Goal: Obtain resource: Download file/media

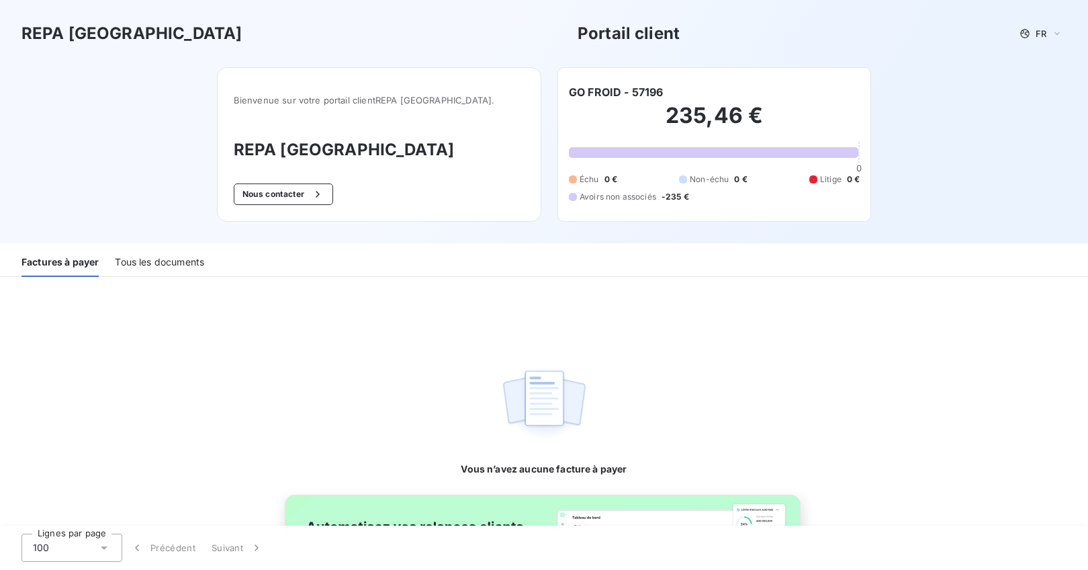
click at [176, 265] on div "Tous les documents" at bounding box center [159, 263] width 89 height 28
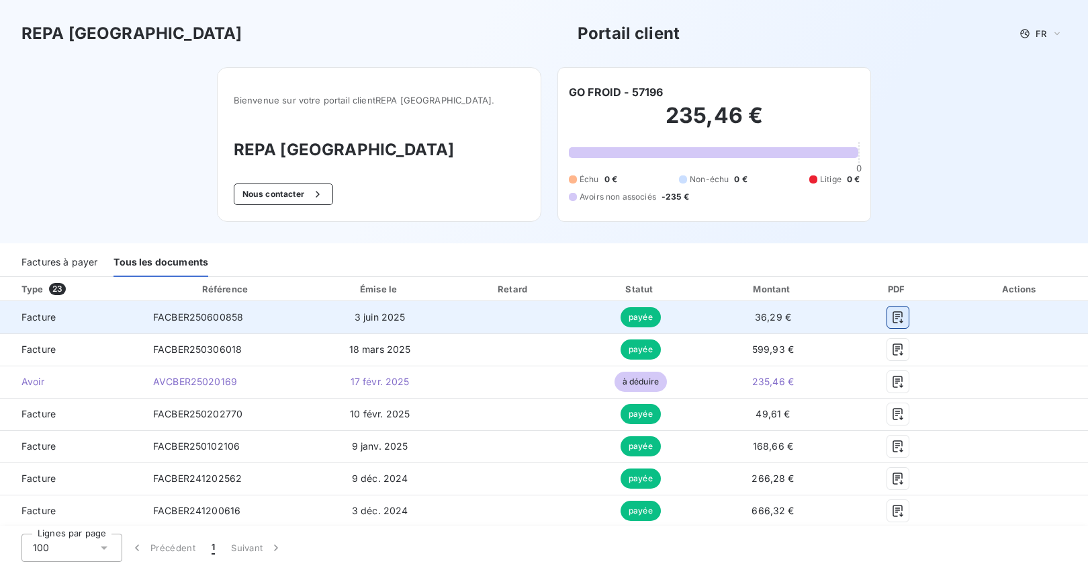
click at [891, 314] on icon "button" at bounding box center [897, 316] width 13 height 13
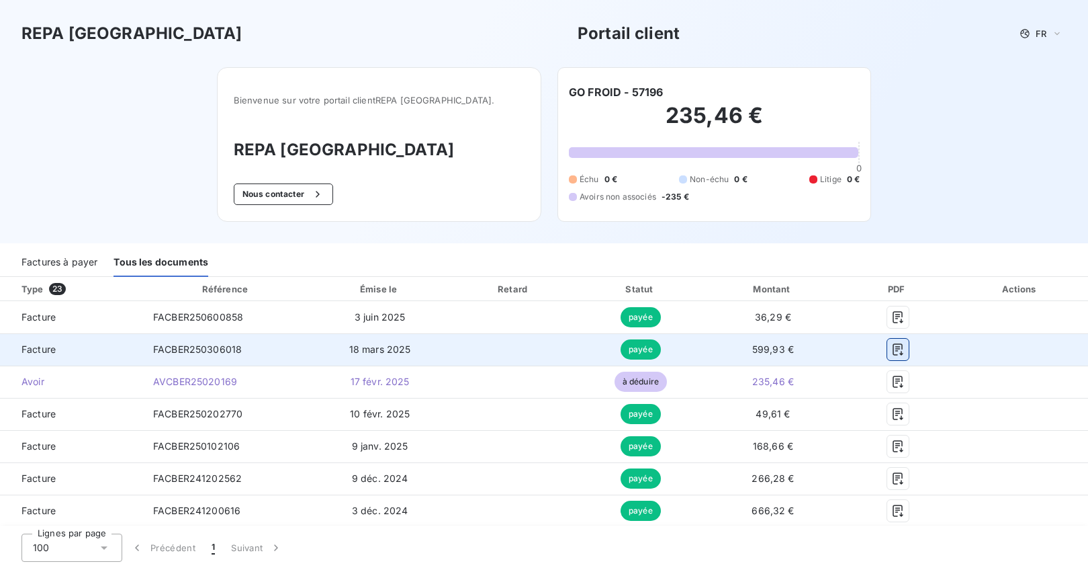
click at [893, 350] on icon "button" at bounding box center [898, 349] width 10 height 12
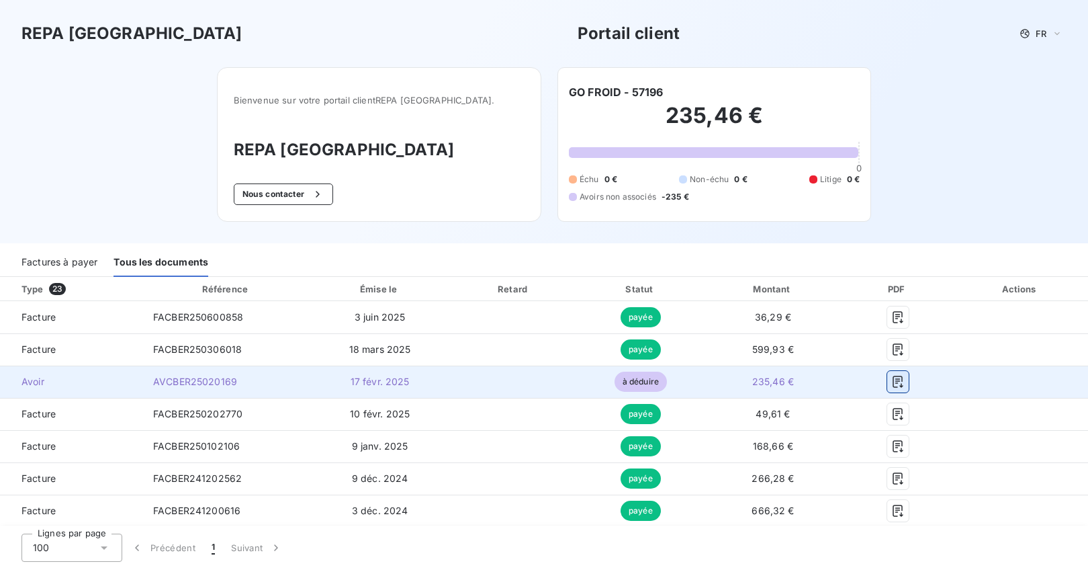
click at [891, 383] on icon "button" at bounding box center [897, 381] width 13 height 13
click at [893, 383] on icon "button" at bounding box center [898, 381] width 10 height 12
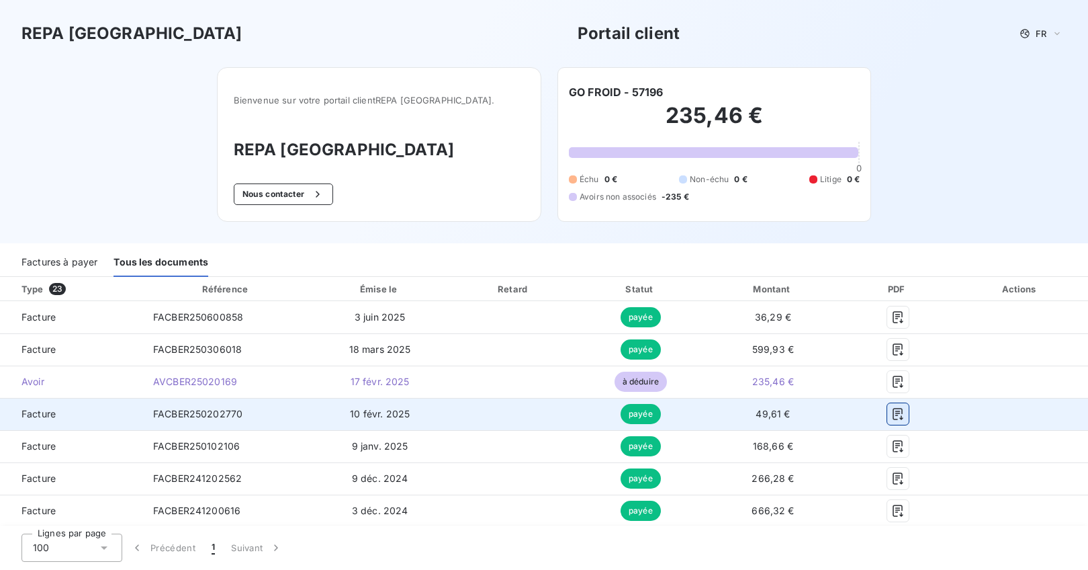
click at [891, 412] on icon "button" at bounding box center [897, 413] width 13 height 13
click at [891, 414] on icon "button" at bounding box center [897, 413] width 13 height 13
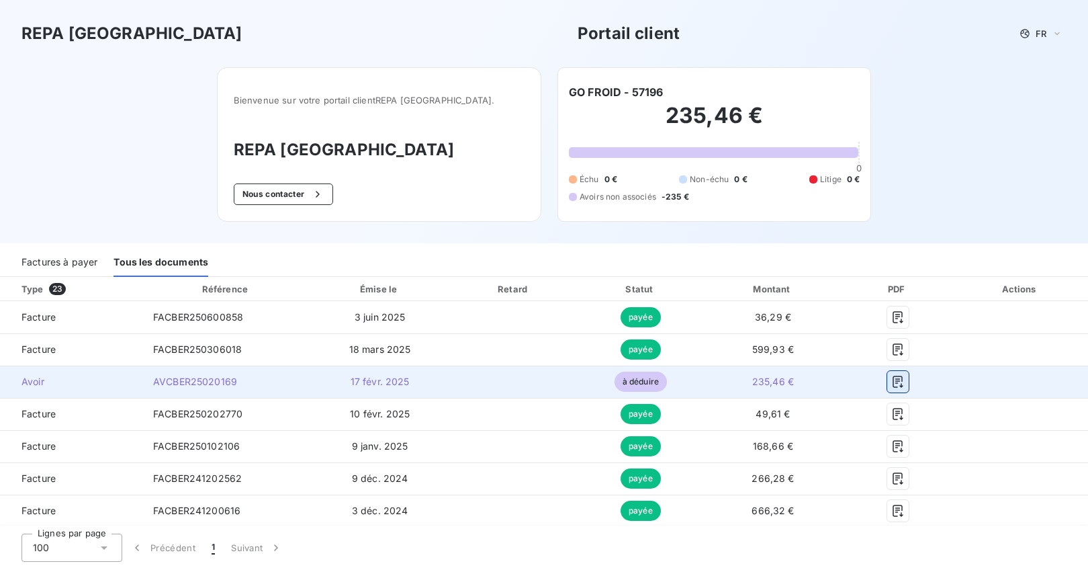
click at [891, 381] on icon "button" at bounding box center [897, 381] width 13 height 13
click at [892, 378] on icon "button" at bounding box center [897, 381] width 13 height 13
click at [767, 379] on span "235,46 €" at bounding box center [773, 380] width 42 height 11
click at [891, 380] on icon "button" at bounding box center [897, 381] width 13 height 13
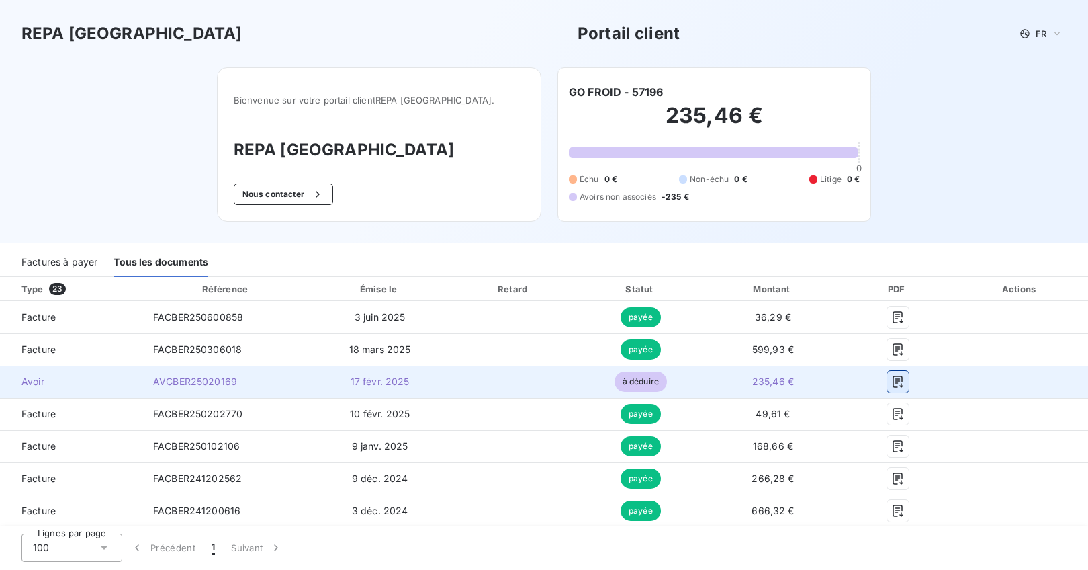
click at [891, 379] on icon "button" at bounding box center [897, 381] width 13 height 13
click at [891, 382] on icon "button" at bounding box center [897, 381] width 13 height 13
